Goal: Task Accomplishment & Management: Manage account settings

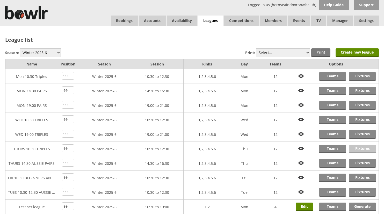
click at [360, 149] on link "Fixtures" at bounding box center [362, 149] width 27 height 9
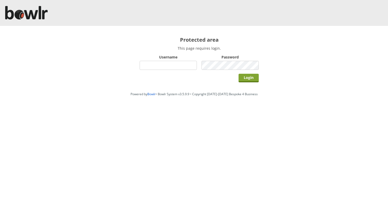
type input "hornseaindoorbowlsclub"
click at [251, 78] on input "Login" at bounding box center [248, 78] width 20 height 9
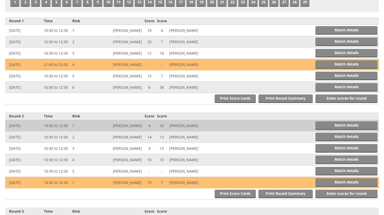
scroll to position [207, 0]
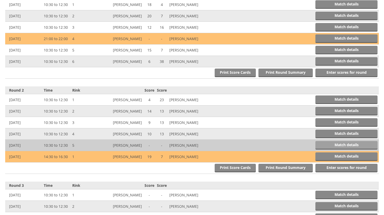
click at [337, 143] on link "Match details" at bounding box center [346, 145] width 62 height 9
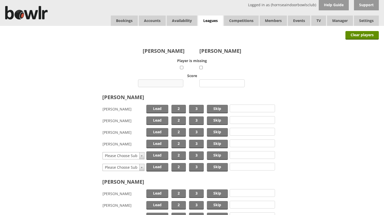
click at [167, 83] on input "number" at bounding box center [160, 83] width 45 height 8
type input "12"
click at [215, 83] on input "number" at bounding box center [221, 83] width 45 height 8
type input "16"
click at [215, 120] on span "Skip" at bounding box center [217, 121] width 21 height 9
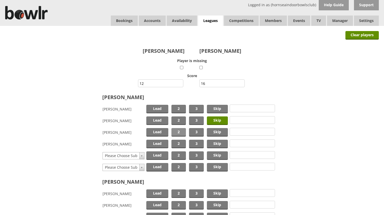
click at [180, 130] on span "2" at bounding box center [178, 132] width 15 height 9
click at [155, 145] on span "Lead" at bounding box center [157, 144] width 22 height 9
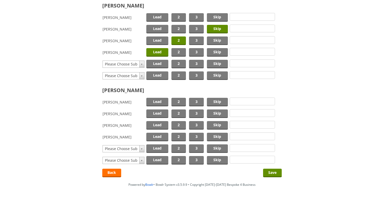
scroll to position [93, 0]
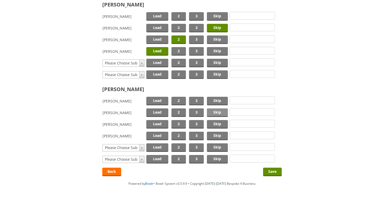
click at [215, 111] on span "Skip" at bounding box center [217, 112] width 21 height 9
click at [164, 102] on span "Lead" at bounding box center [157, 101] width 22 height 9
click at [178, 122] on span "2" at bounding box center [178, 124] width 15 height 9
click at [273, 171] on input "Save" at bounding box center [272, 172] width 19 height 9
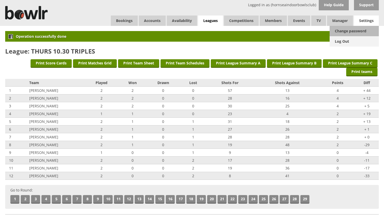
click at [343, 41] on link "Log Out" at bounding box center [354, 41] width 49 height 10
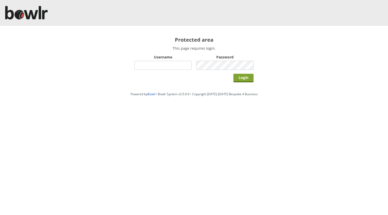
type input "hornseaindoorbowlsclub"
click at [243, 76] on input "Login" at bounding box center [243, 78] width 20 height 9
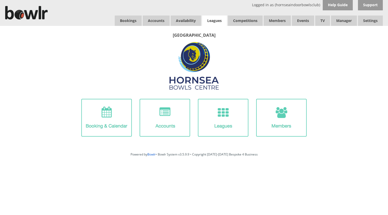
click at [214, 18] on link "Leagues" at bounding box center [214, 21] width 25 height 10
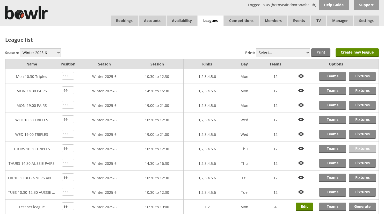
click at [358, 148] on link "Fixtures" at bounding box center [362, 149] width 27 height 9
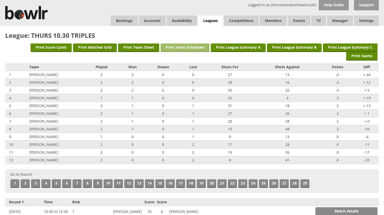
click at [194, 46] on link "Print Team Schedules" at bounding box center [185, 48] width 49 height 9
click at [210, 19] on link "Leagues" at bounding box center [210, 21] width 25 height 11
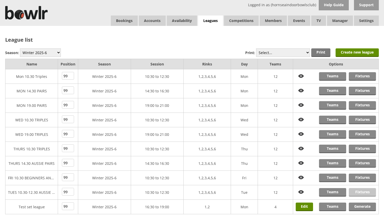
click at [360, 193] on link "Fixtures" at bounding box center [362, 192] width 27 height 9
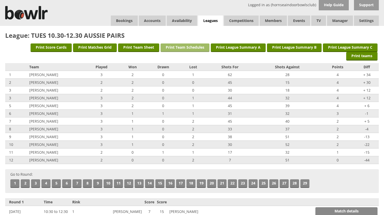
click at [196, 47] on link "Print Team Schedules" at bounding box center [185, 48] width 49 height 9
click at [210, 18] on link "Leagues" at bounding box center [210, 21] width 25 height 11
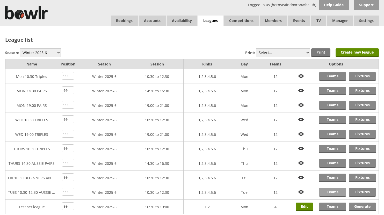
click at [331, 192] on link "Teams" at bounding box center [332, 192] width 27 height 9
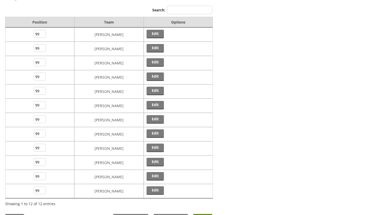
scroll to position [52, 0]
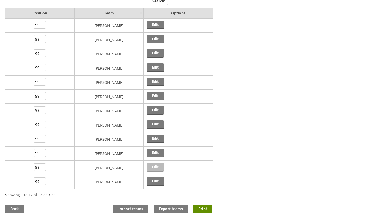
click at [160, 165] on link "Edit" at bounding box center [155, 167] width 17 height 9
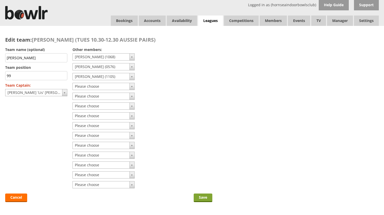
click at [201, 196] on input "Save" at bounding box center [203, 198] width 19 height 9
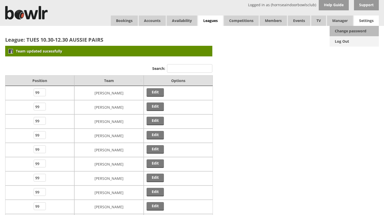
click at [339, 41] on link "Log Out" at bounding box center [354, 41] width 49 height 10
